Goal: Find specific page/section: Find specific page/section

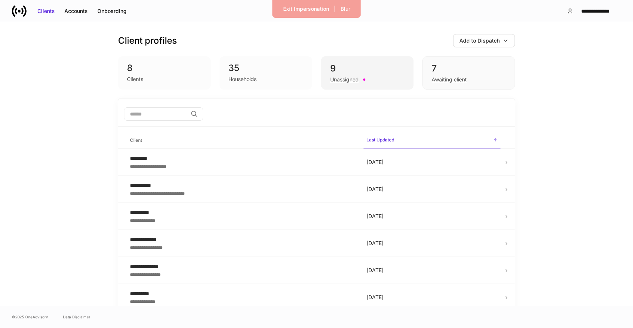
click at [371, 86] on div "9 Unassigned" at bounding box center [367, 72] width 93 height 33
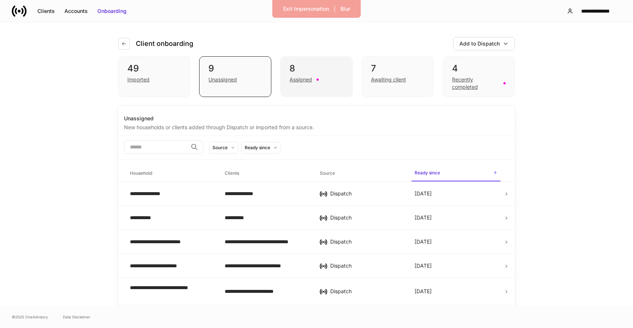
click at [329, 88] on div "8 Assigned" at bounding box center [316, 76] width 72 height 41
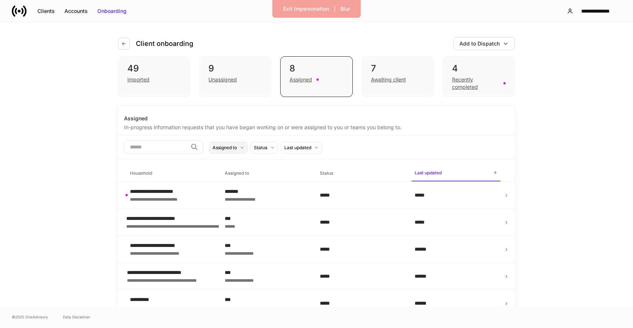
click at [244, 147] on icon at bounding box center [242, 148] width 4 height 4
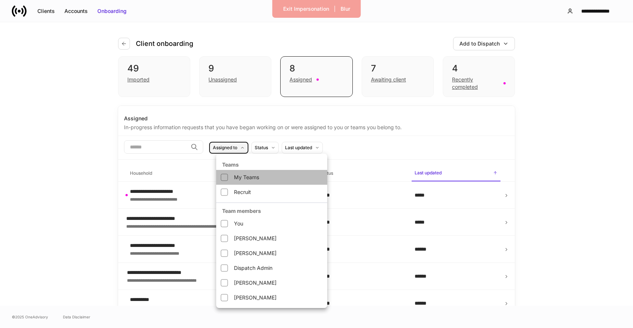
click at [236, 177] on li "My Teams" at bounding box center [271, 177] width 111 height 15
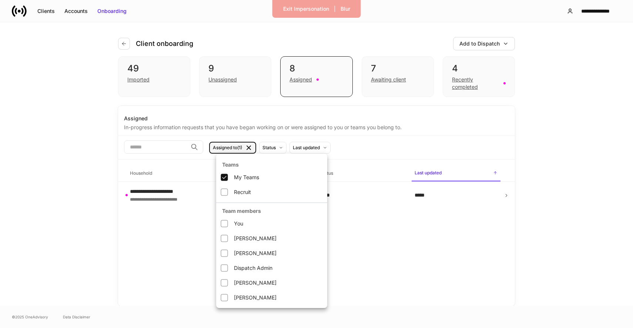
click at [230, 172] on li "My Teams" at bounding box center [271, 177] width 111 height 15
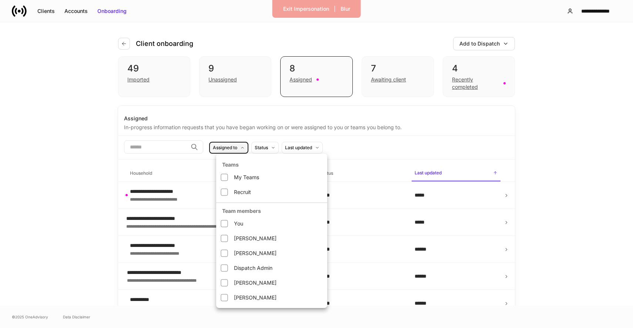
click at [242, 124] on div at bounding box center [316, 164] width 633 height 328
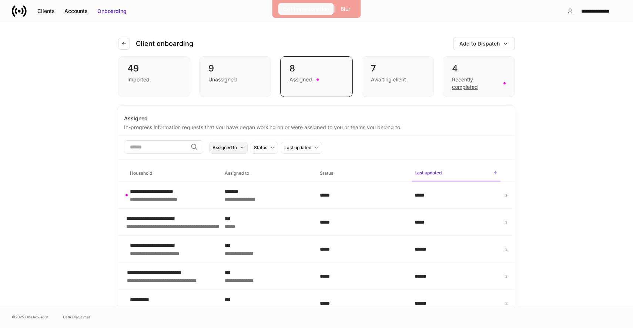
click at [299, 4] on button "Exit Impersonation" at bounding box center [307, 9] width 56 height 12
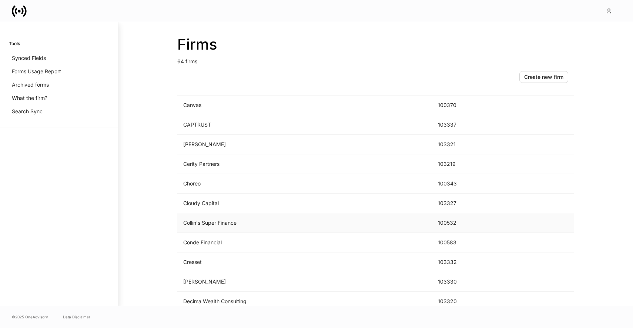
scroll to position [297, 0]
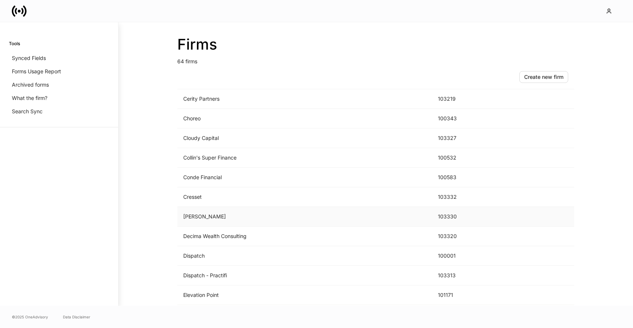
click at [228, 219] on td "[PERSON_NAME]" at bounding box center [304, 217] width 255 height 20
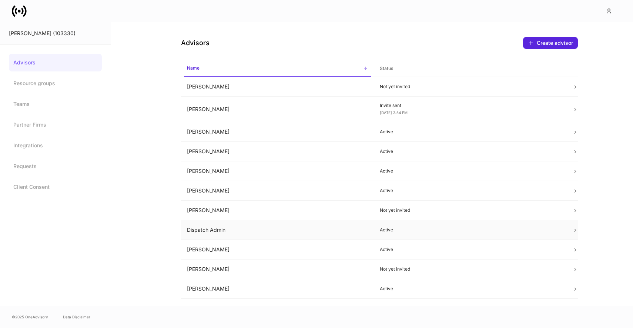
click at [216, 232] on td "Dispatch Admin" at bounding box center [277, 230] width 193 height 20
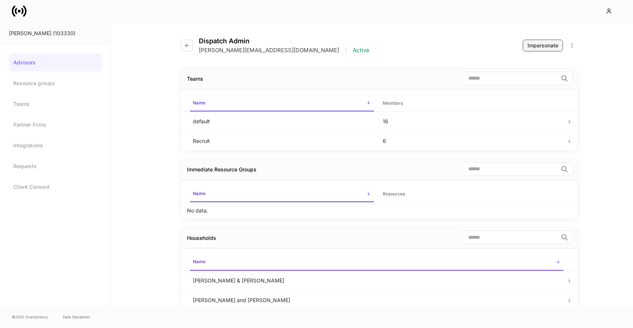
click at [547, 43] on div "Impersonate" at bounding box center [543, 45] width 31 height 7
